Goal: Information Seeking & Learning: Learn about a topic

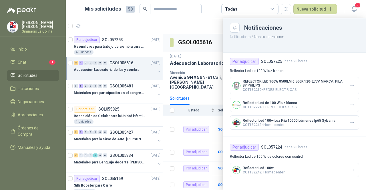
scroll to position [143, 0]
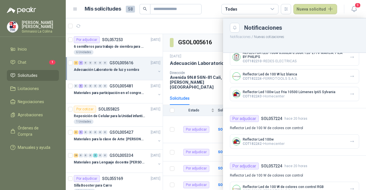
click at [297, 92] on p "Reflector Led 100w Luz Fria 10500 Lúmenes Ip65 Sylvania" at bounding box center [289, 92] width 93 height 4
click at [350, 93] on icon "button" at bounding box center [352, 94] width 5 height 5
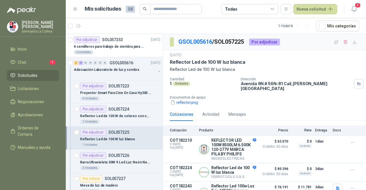
click at [29, 75] on span "Solicitudes" at bounding box center [28, 75] width 20 height 6
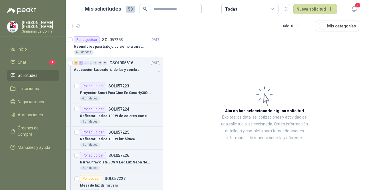
click at [34, 74] on span "Solicitudes" at bounding box center [28, 75] width 20 height 6
click at [132, 94] on p "Proyector Smart Para Cine En Casa Hy300 1080hd Android 11 Co Color Blanco" at bounding box center [115, 92] width 71 height 5
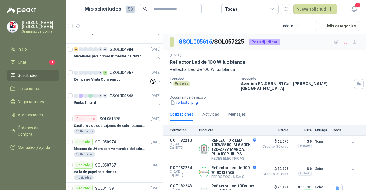
scroll to position [229, 0]
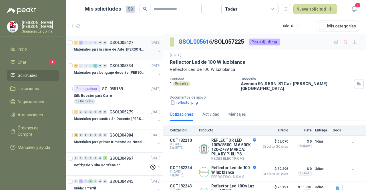
click at [127, 51] on div "Materiales para la clase de Arte: [PERSON_NAME]" at bounding box center [115, 49] width 82 height 7
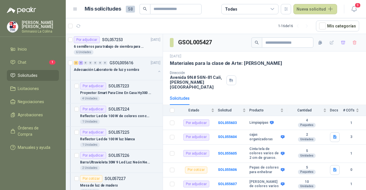
click at [128, 51] on div "6 Unidades" at bounding box center [117, 52] width 87 height 5
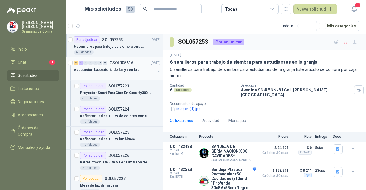
click at [124, 69] on p "Adecuación Laboratorio de luz y sombra" at bounding box center [106, 69] width 65 height 5
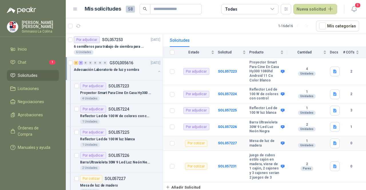
scroll to position [73, 0]
click at [134, 90] on div "Proyector Smart Para Cine En Casa Hy300 1080hd Android 11 Co Color Blanco" at bounding box center [120, 93] width 80 height 7
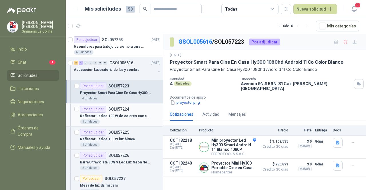
click at [134, 113] on div "Reflector Led de 100 W de colores con control" at bounding box center [120, 116] width 80 height 7
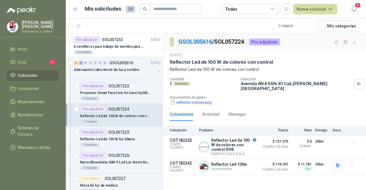
scroll to position [29, 0]
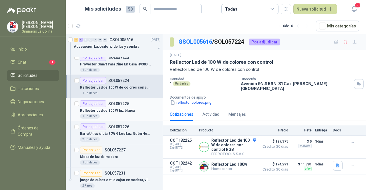
click at [134, 112] on div "Reflector Led de 100 W luz blanca" at bounding box center [120, 110] width 80 height 7
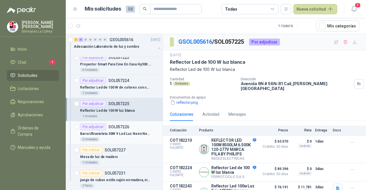
click at [136, 131] on p "Barra Ultravioleta 30W 9 Led Luz Neón Negra" at bounding box center [115, 133] width 71 height 5
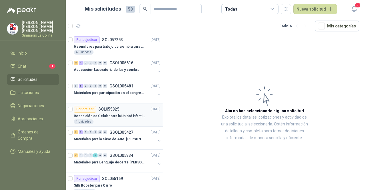
click at [112, 107] on p "SOL055825" at bounding box center [108, 109] width 21 height 4
